Goal: Communication & Community: Answer question/provide support

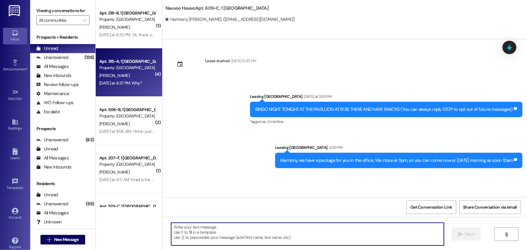
click at [142, 58] on div "Apt. 315~A, 1 Nauvoo House Property: [GEOGRAPHIC_DATA]" at bounding box center [127, 65] width 57 height 14
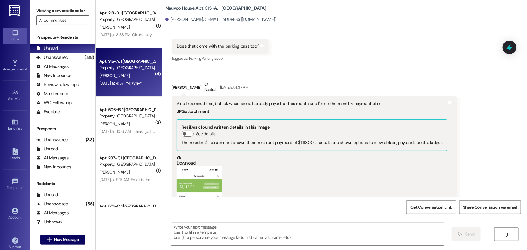
scroll to position [3955, 0]
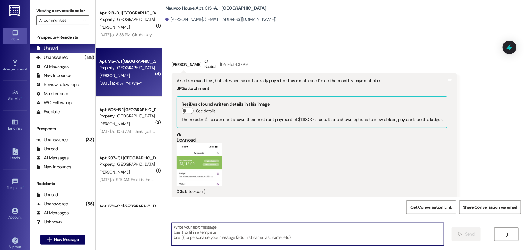
click at [178, 232] on textarea at bounding box center [307, 234] width 272 height 23
type textarea "We will look into this this morning"
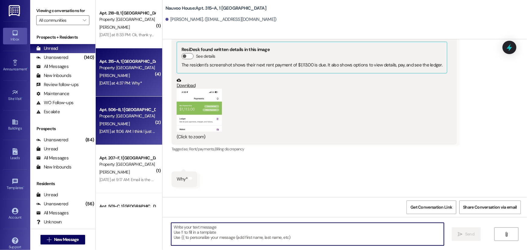
click at [119, 109] on div "Apt. 506~B, 1 Nauvoo House" at bounding box center [127, 110] width 56 height 6
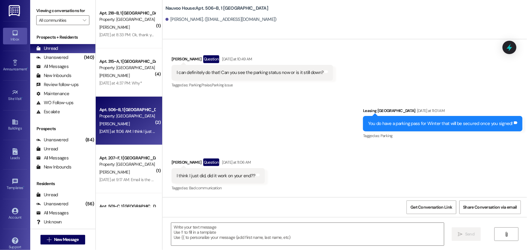
scroll to position [2430, 0]
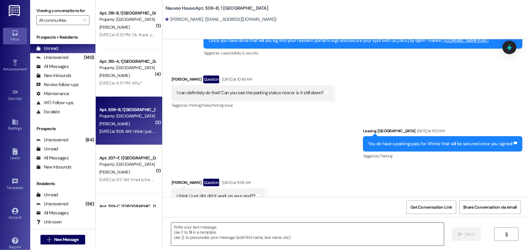
click at [177, 231] on textarea at bounding box center [307, 234] width 272 height 23
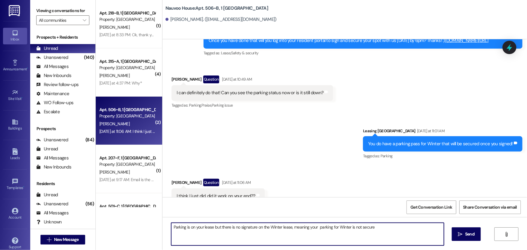
type textarea "Parking is on your lease but there is no signature on the Winter lease, meaning…"
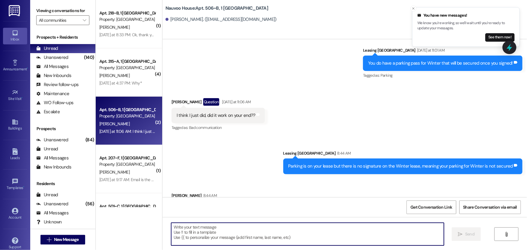
scroll to position [2514, 0]
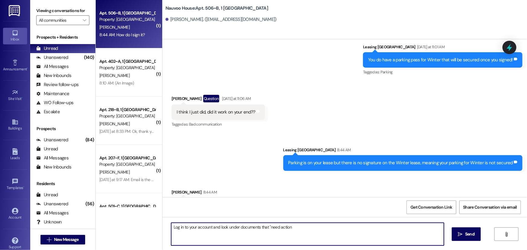
type textarea "Log in to your account and look under documents that "need action""
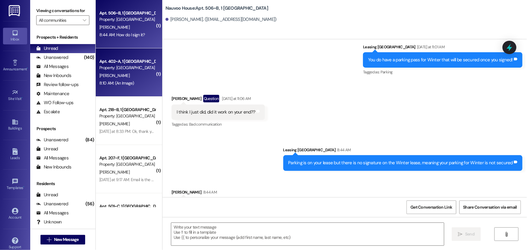
click at [118, 78] on div "T. Rethke" at bounding box center [127, 76] width 57 height 8
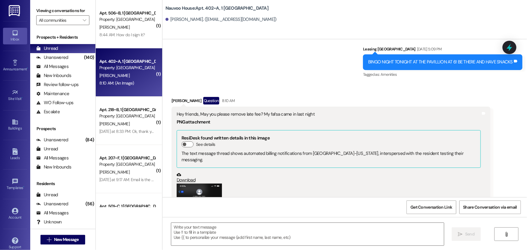
scroll to position [25909, 0]
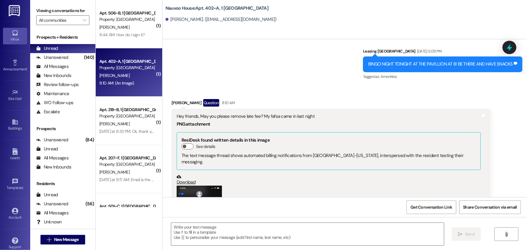
click at [187, 186] on button "Zoom image" at bounding box center [199, 235] width 45 height 98
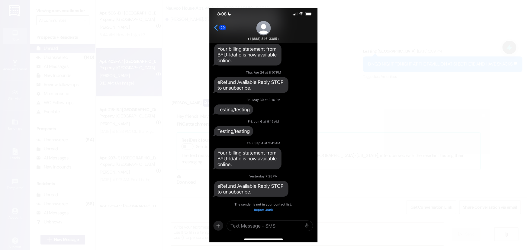
click at [185, 163] on button "Unzoom image" at bounding box center [263, 125] width 527 height 250
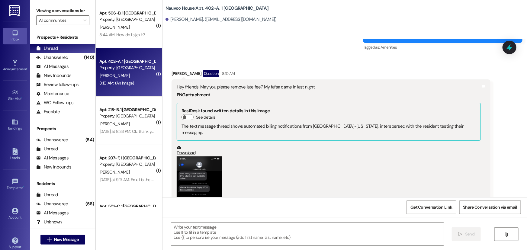
scroll to position [25964, 0]
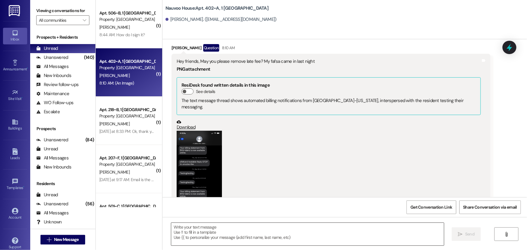
click at [184, 229] on textarea at bounding box center [307, 234] width 272 height 23
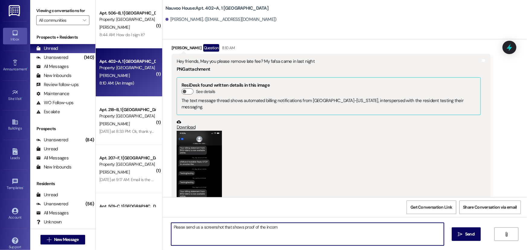
type textarea "Please send us a screenshot that shows proof of the income"
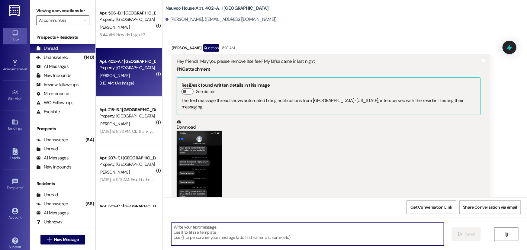
scroll to position [25964, 0]
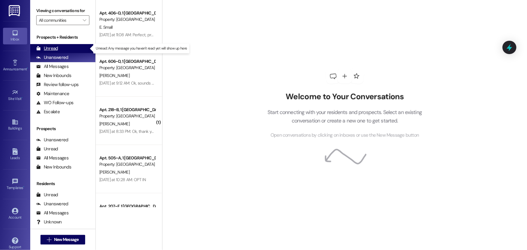
click at [57, 49] on div "Unread (0)" at bounding box center [62, 48] width 65 height 9
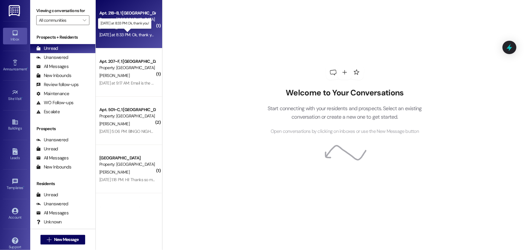
click at [127, 34] on div "Yesterday at 8:33 PM: Ok, thank you! Yesterday at 8:33 PM: Ok, thank you!" at bounding box center [127, 34] width 57 height 5
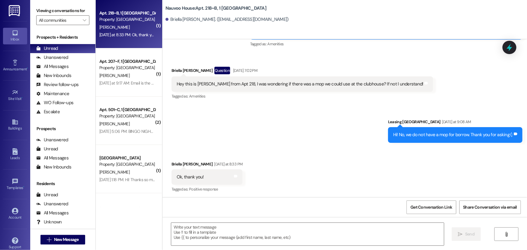
scroll to position [78, 0]
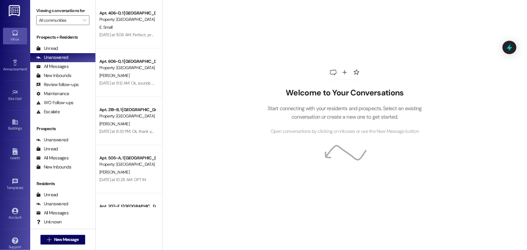
click at [18, 13] on img at bounding box center [15, 10] width 12 height 11
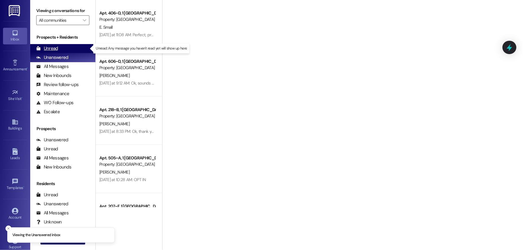
click at [51, 48] on div "Unread" at bounding box center [47, 48] width 22 height 6
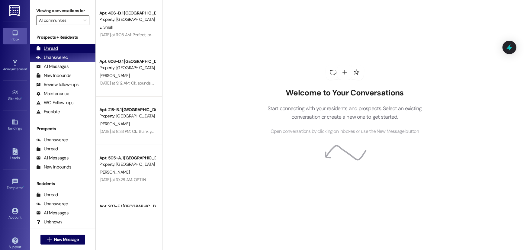
click at [53, 47] on div "Unread" at bounding box center [47, 48] width 22 height 6
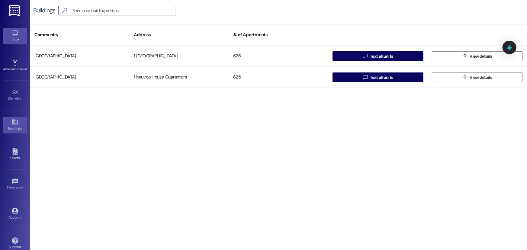
click at [13, 33] on icon at bounding box center [15, 33] width 7 height 7
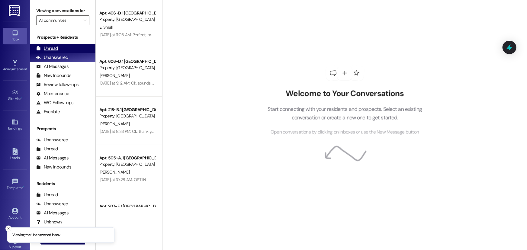
click at [68, 50] on div "Unread (0)" at bounding box center [62, 48] width 65 height 9
